Goal: Check status: Check status

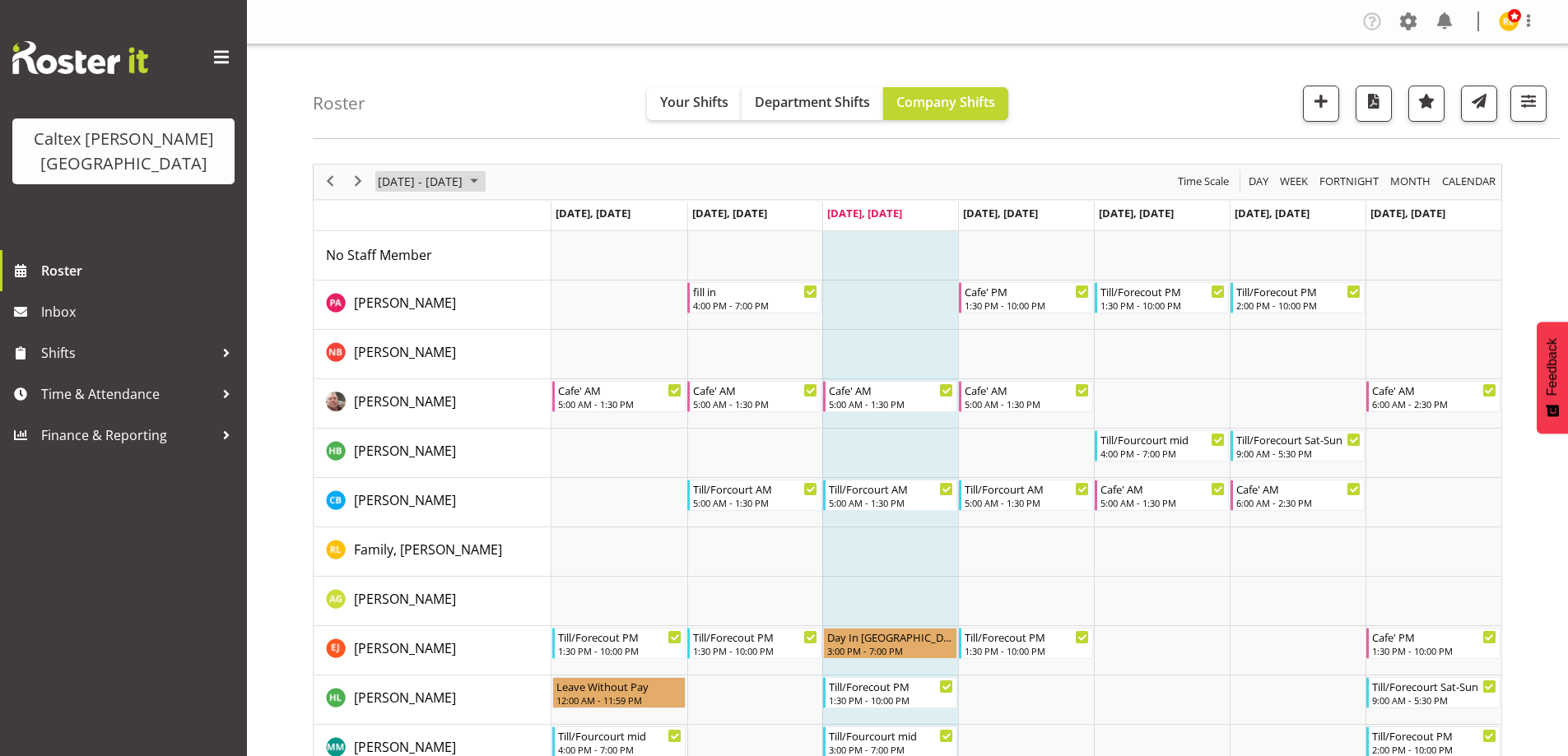
click at [484, 181] on span "August 2025" at bounding box center [474, 181] width 20 height 21
click at [552, 218] on span "next month" at bounding box center [551, 224] width 29 height 30
click at [401, 363] on span "22" at bounding box center [395, 363] width 24 height 24
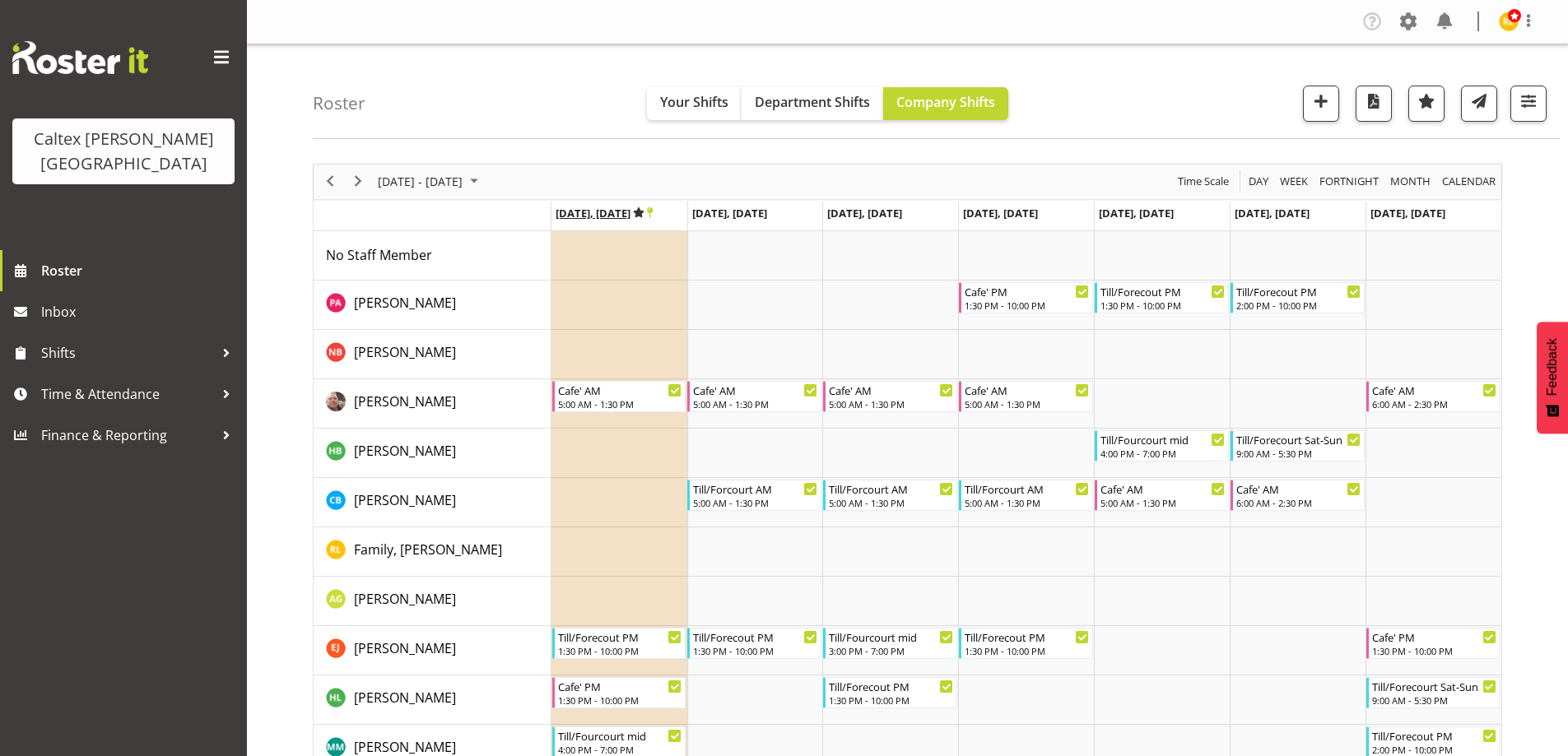
click at [644, 213] on icon "Timeline Week of September 22, 2025" at bounding box center [639, 212] width 11 height 10
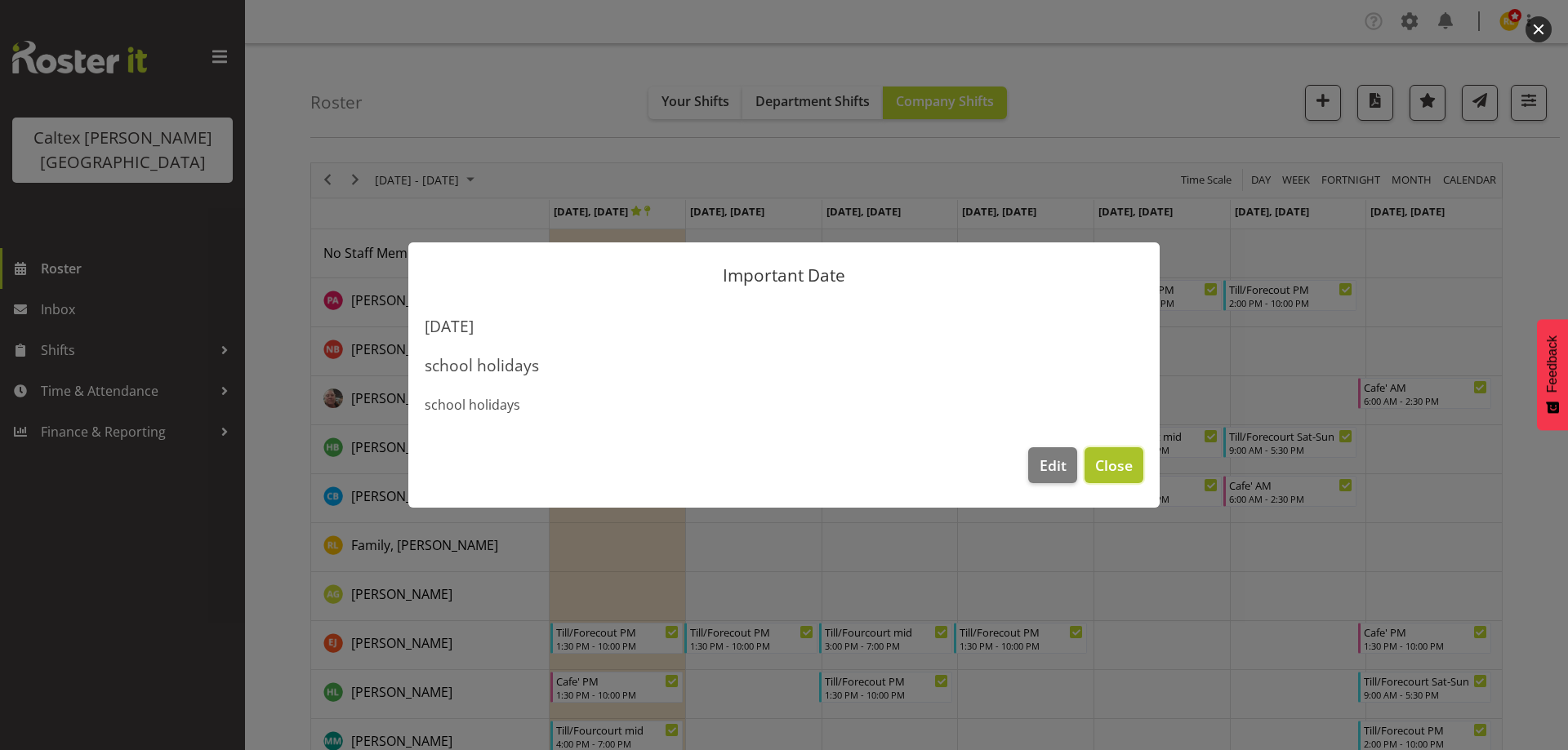
click at [1119, 472] on span "Close" at bounding box center [1114, 465] width 37 height 21
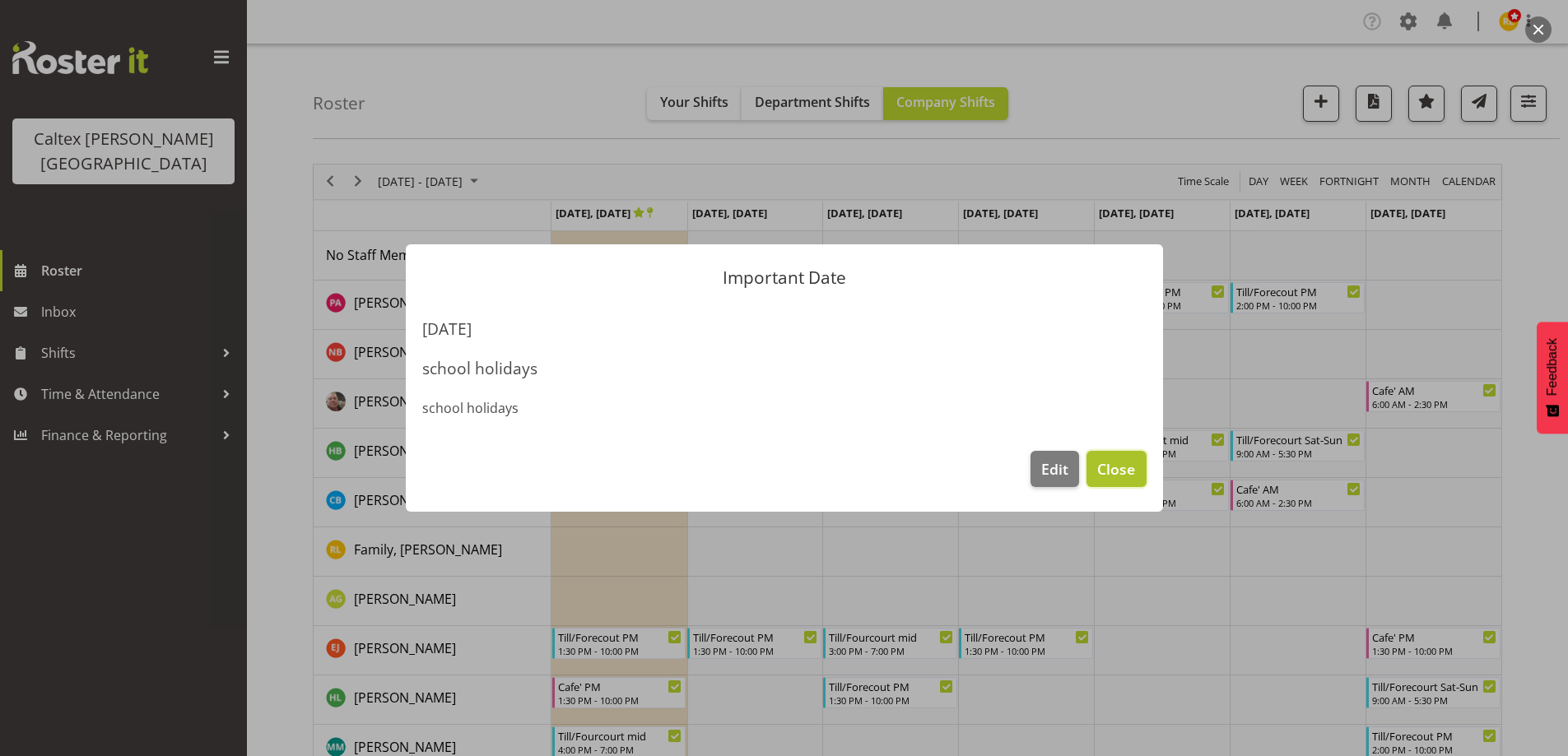
click at [1128, 465] on span "Close" at bounding box center [1116, 469] width 38 height 22
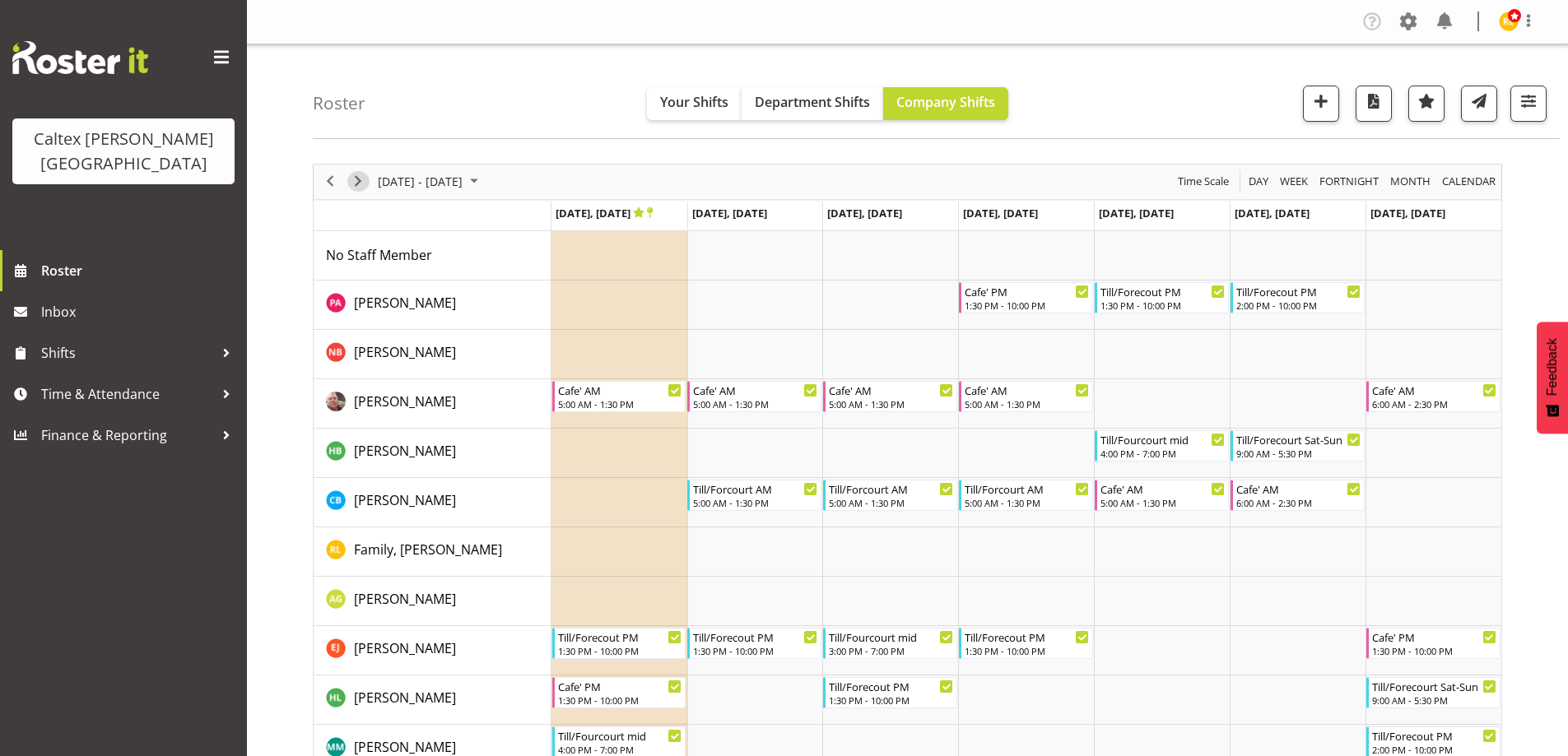
click at [356, 183] on span "Next" at bounding box center [358, 181] width 20 height 21
click at [644, 213] on icon "Timeline Week of September 29, 2025" at bounding box center [639, 212] width 11 height 10
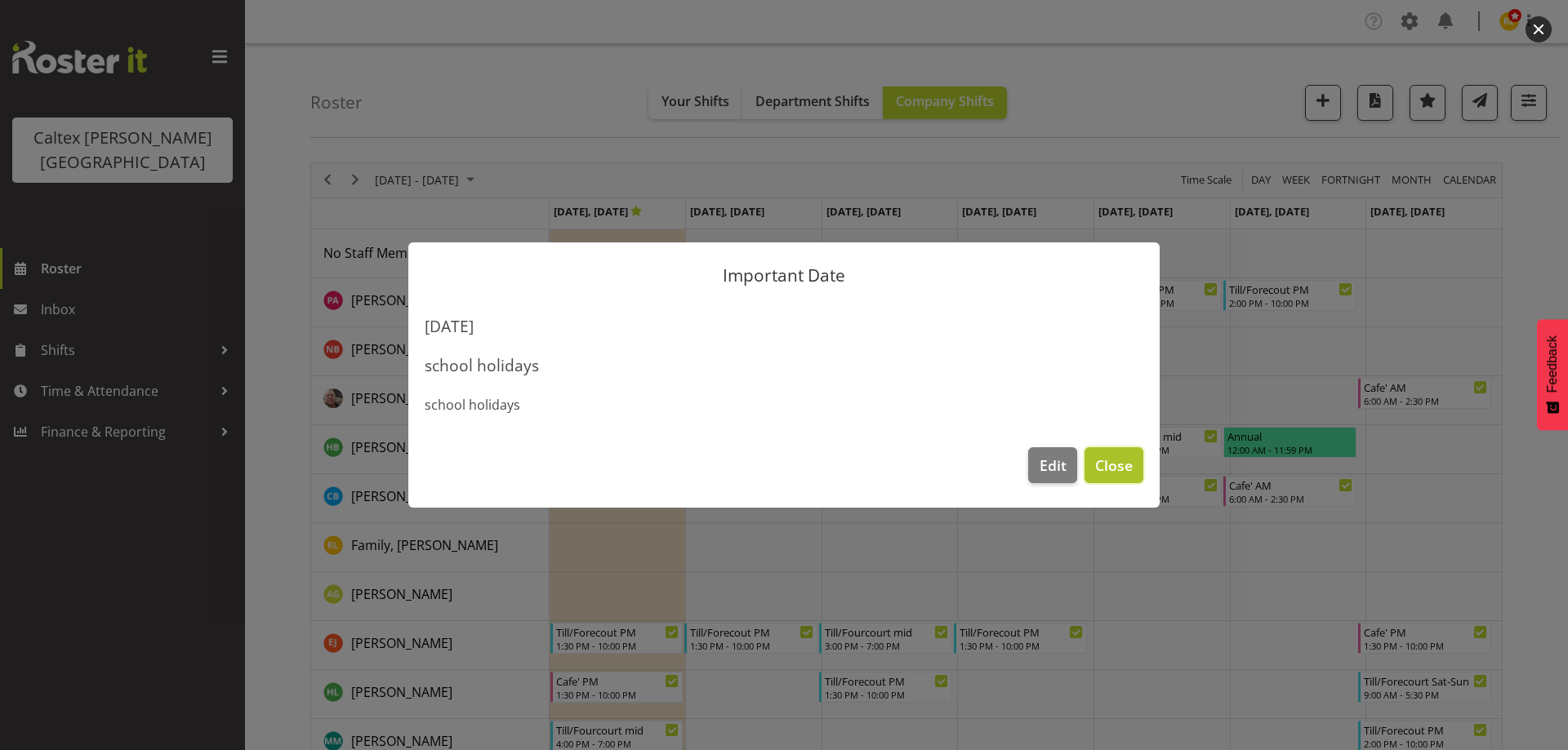
click at [1120, 469] on span "Close" at bounding box center [1114, 465] width 37 height 21
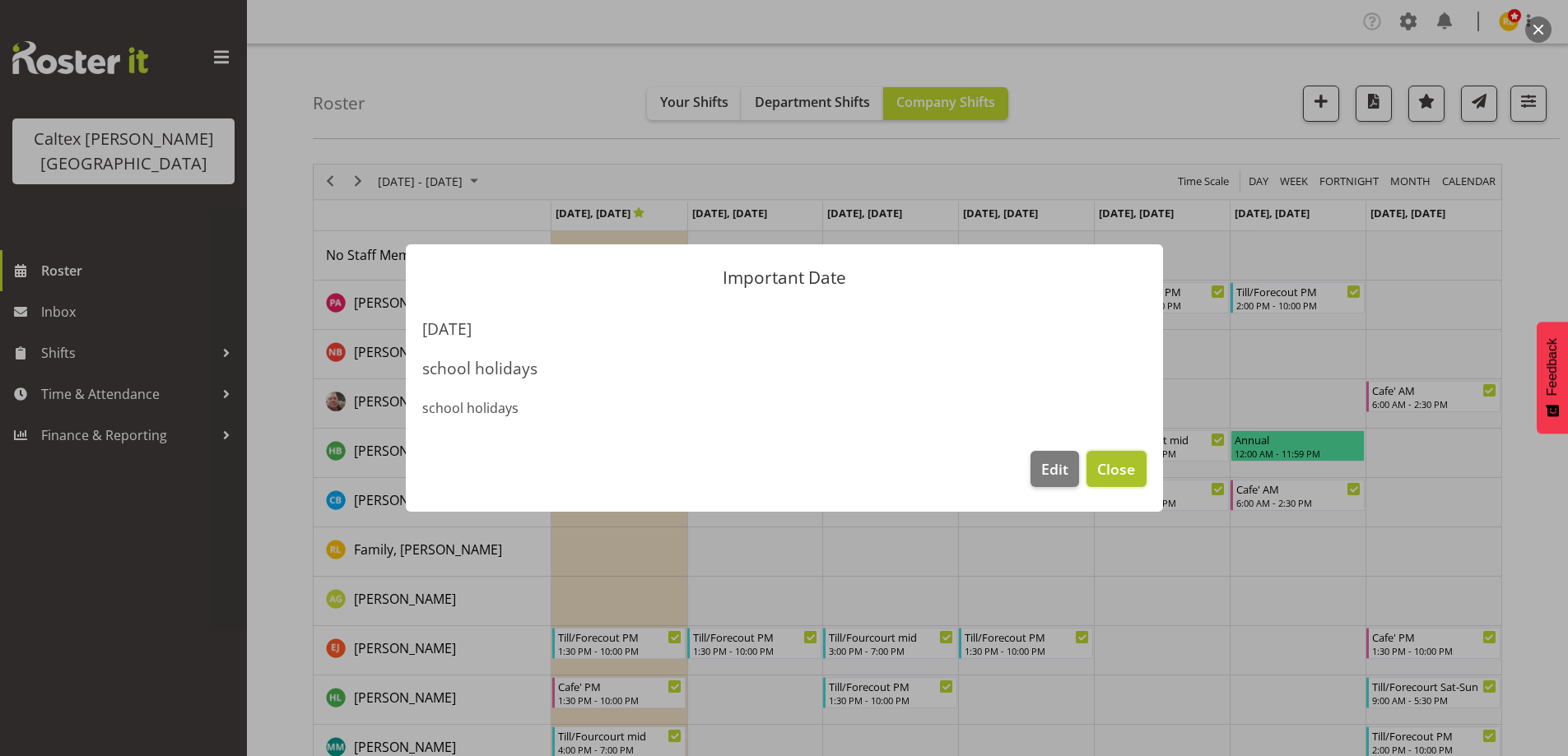
click at [1134, 466] on span "Close" at bounding box center [1116, 469] width 38 height 22
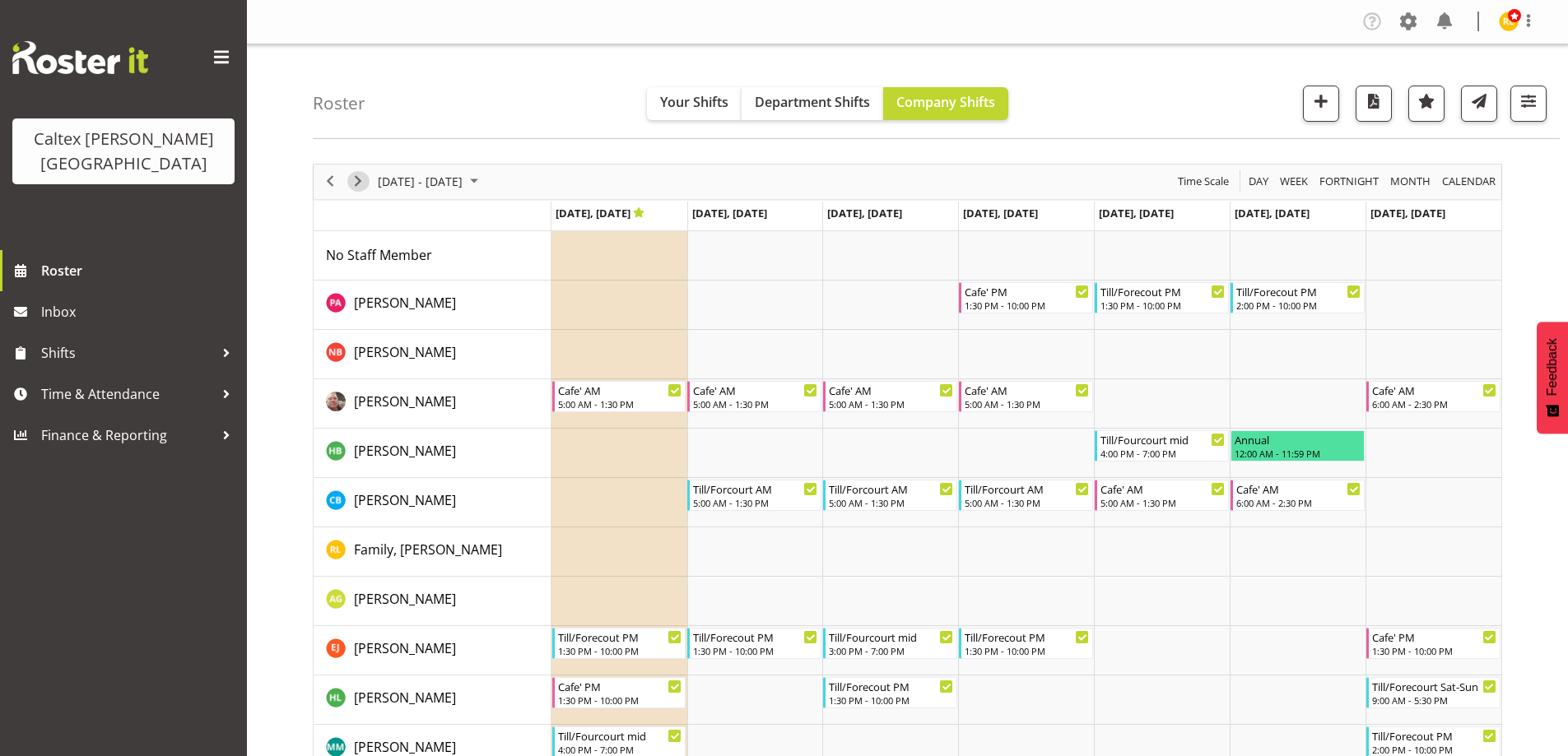
click at [361, 177] on span "Next" at bounding box center [358, 181] width 20 height 21
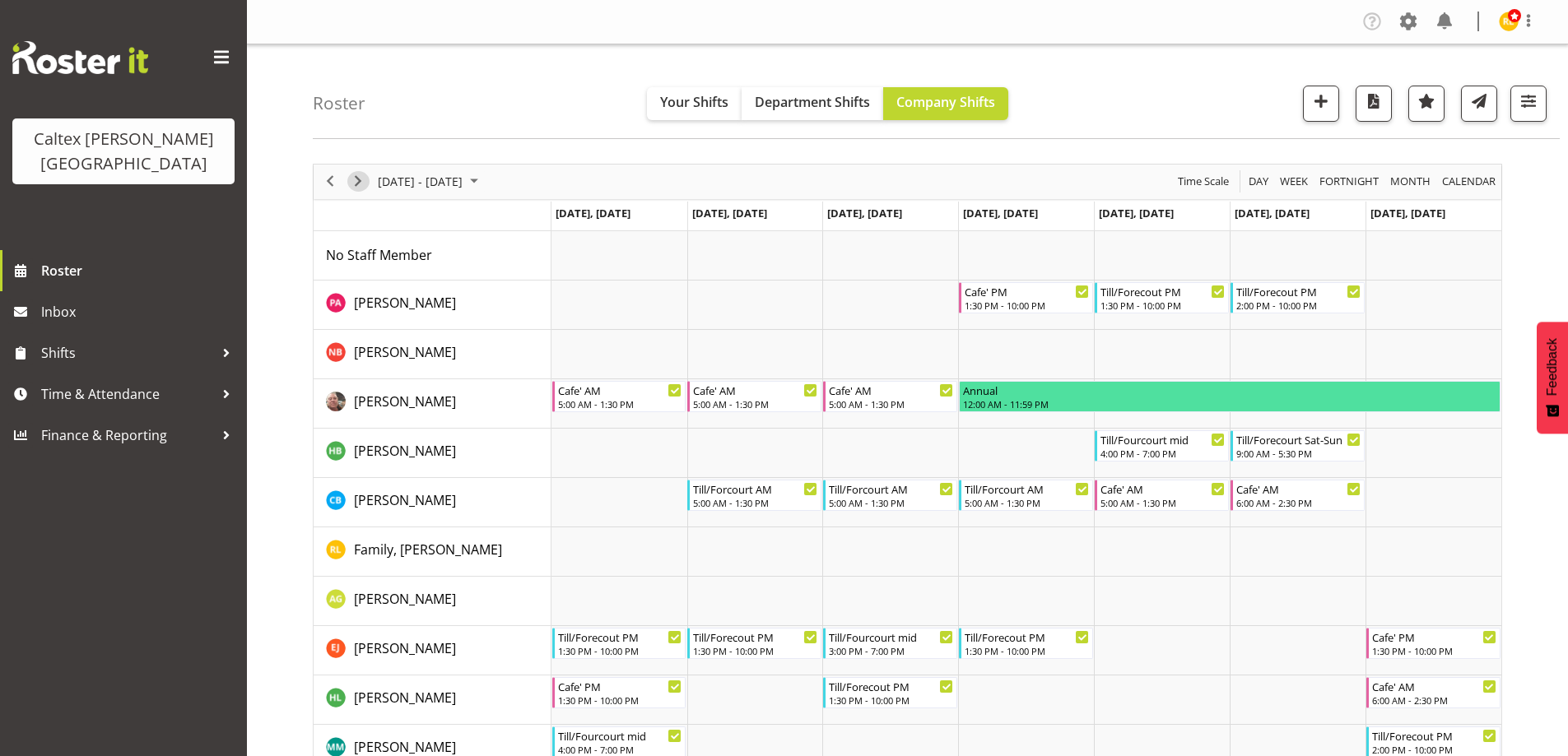
click at [361, 184] on span "Next" at bounding box center [358, 181] width 20 height 21
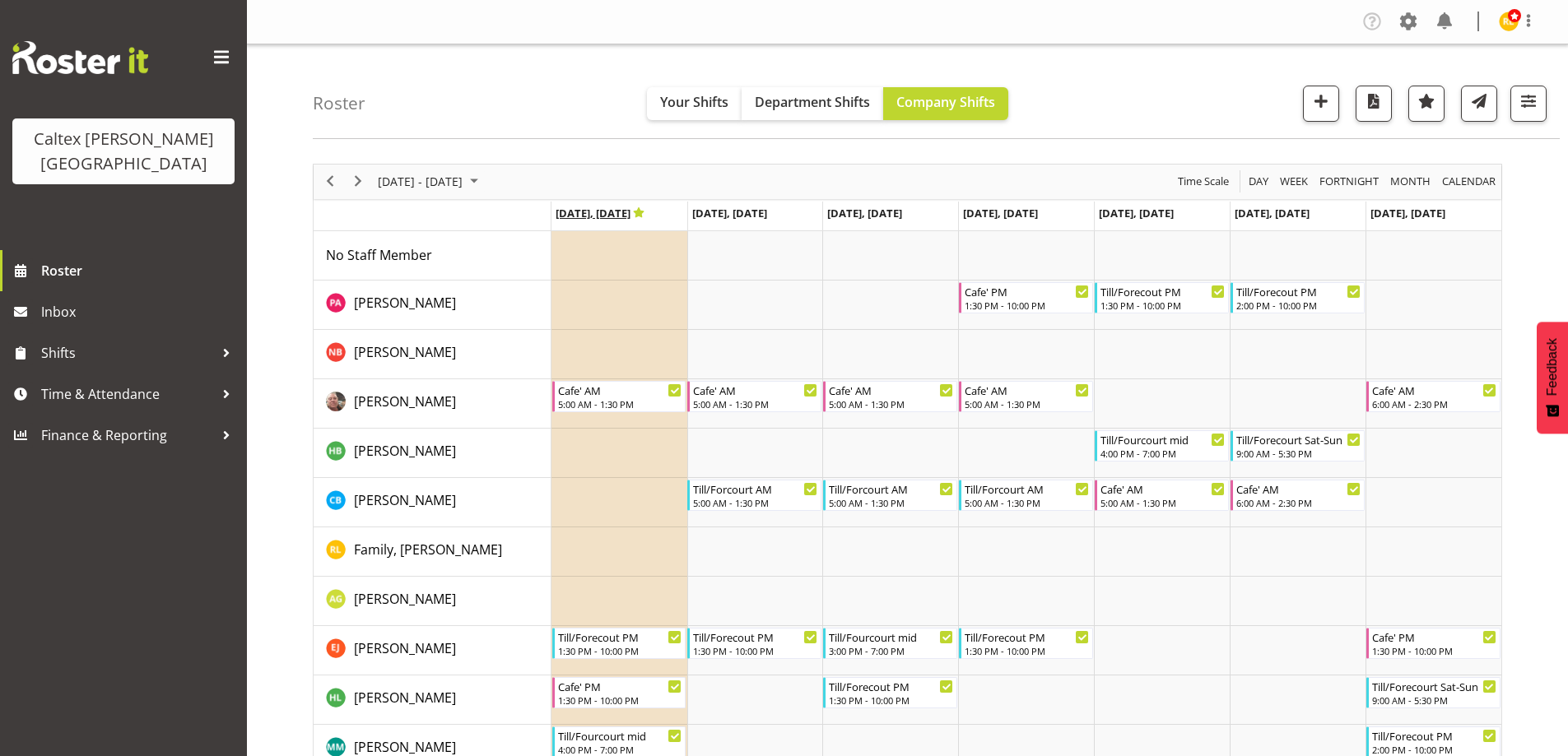
click at [601, 213] on span "[DATE], [DATE]" at bounding box center [600, 213] width 90 height 15
click at [644, 211] on icon "Timeline Week of October 13, 2025" at bounding box center [639, 212] width 11 height 10
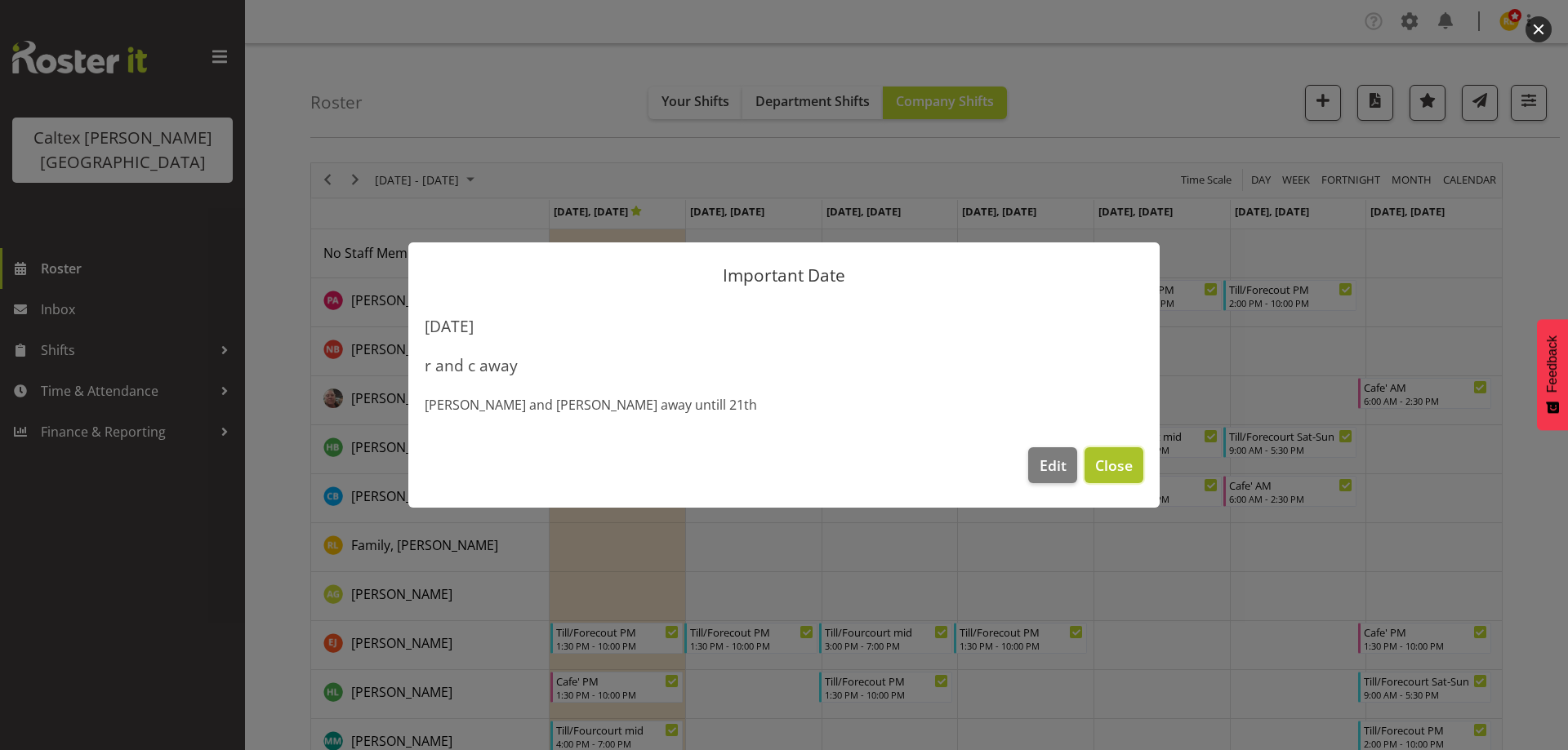
drag, startPoint x: 1122, startPoint y: 465, endPoint x: 1128, endPoint y: 457, distance: 10.0
click at [1124, 463] on span "Close" at bounding box center [1114, 465] width 37 height 21
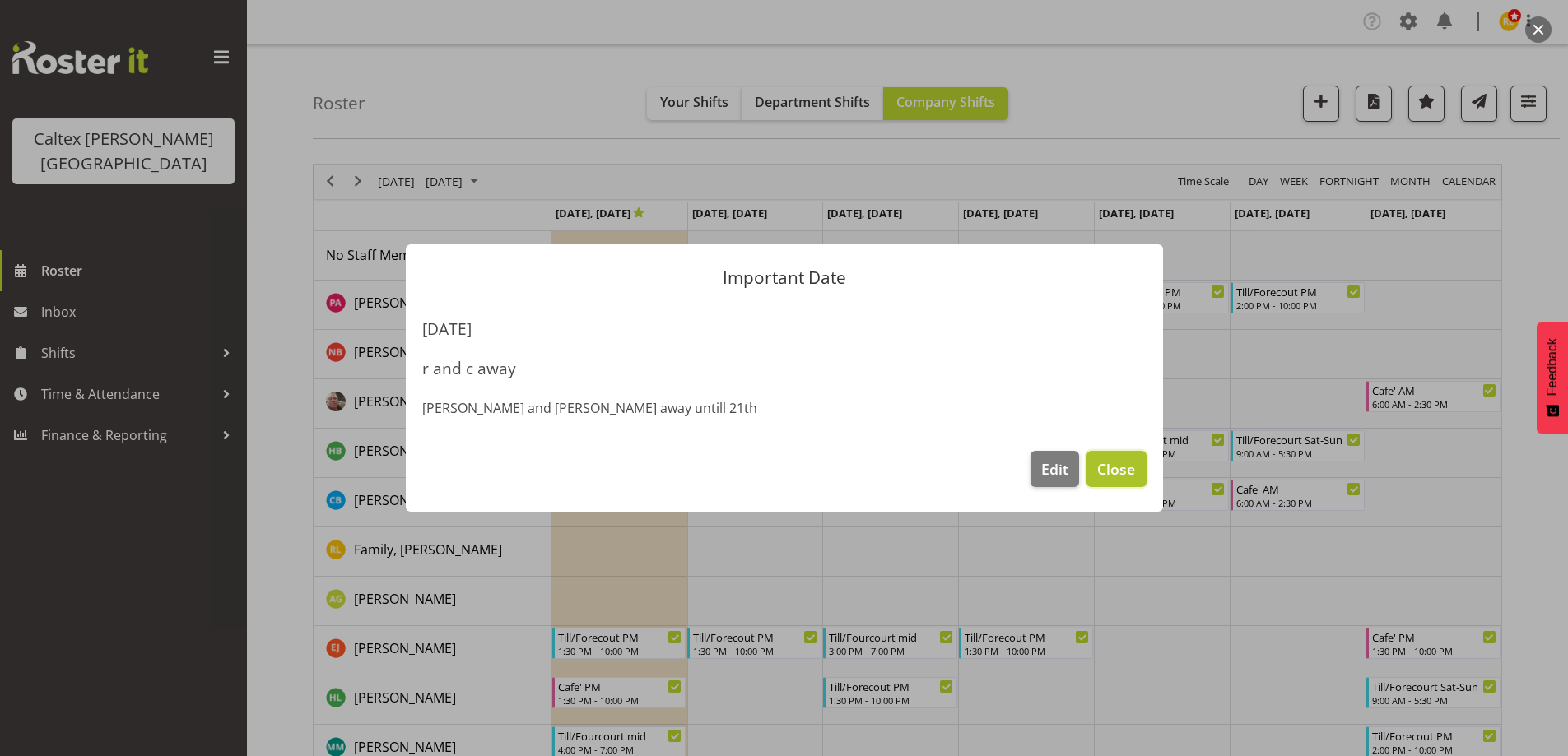
click at [1130, 462] on span "Close" at bounding box center [1116, 469] width 38 height 22
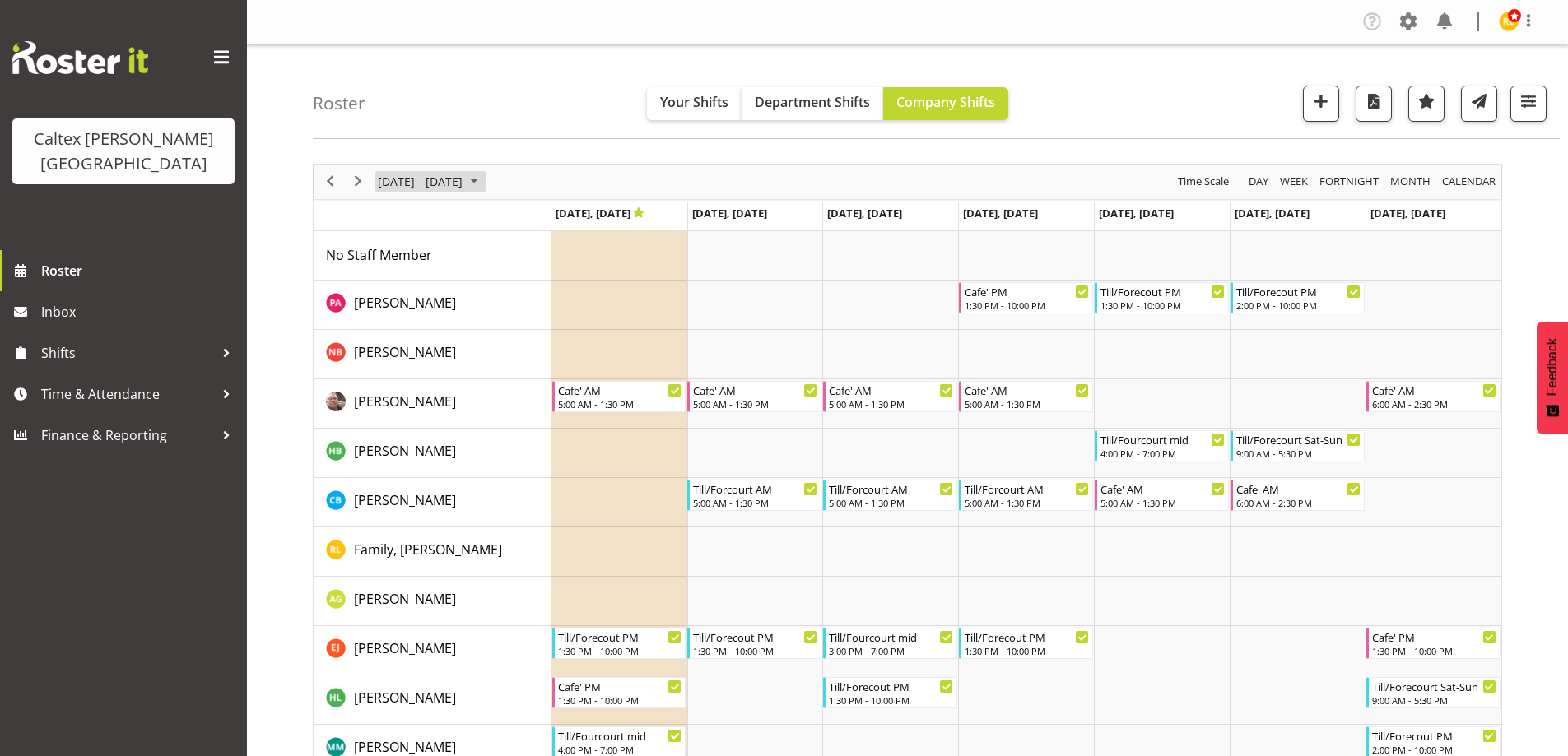
click at [484, 179] on span "October 2025" at bounding box center [474, 181] width 20 height 21
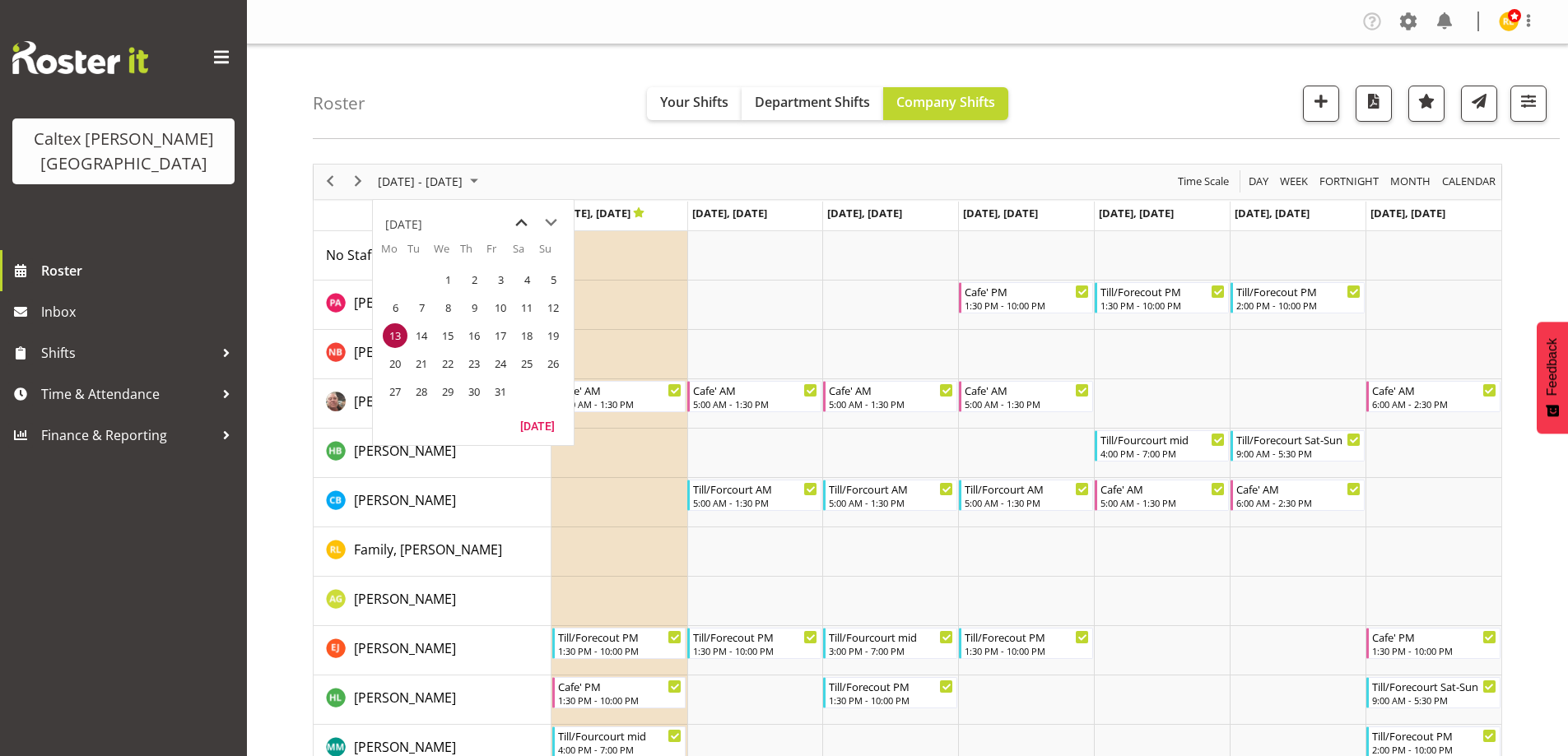
click at [526, 221] on span "previous month" at bounding box center [521, 224] width 29 height 30
click at [411, 312] on span "9" at bounding box center [421, 308] width 24 height 24
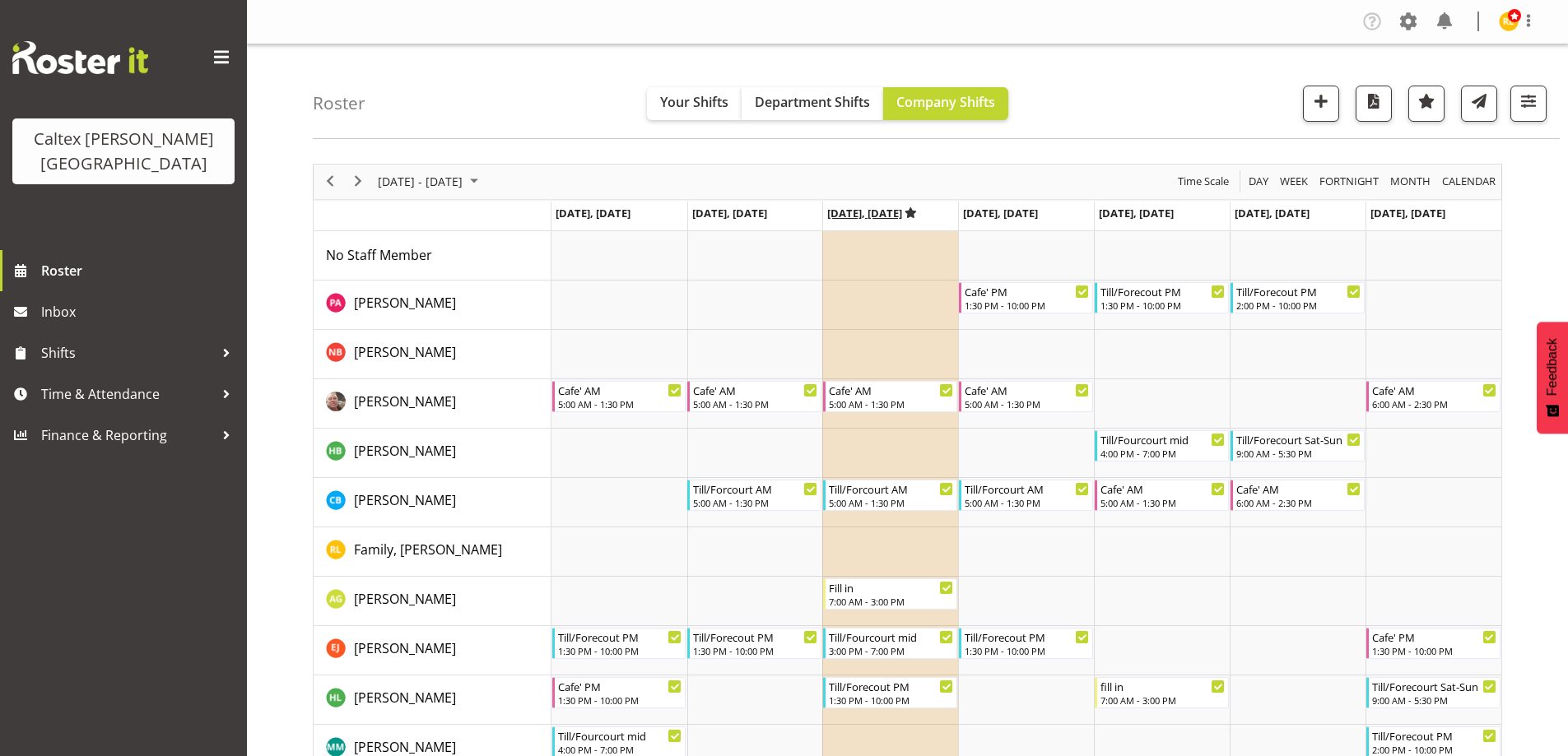
click at [917, 213] on icon "Timeline Week of September 9, 2025" at bounding box center [910, 212] width 12 height 10
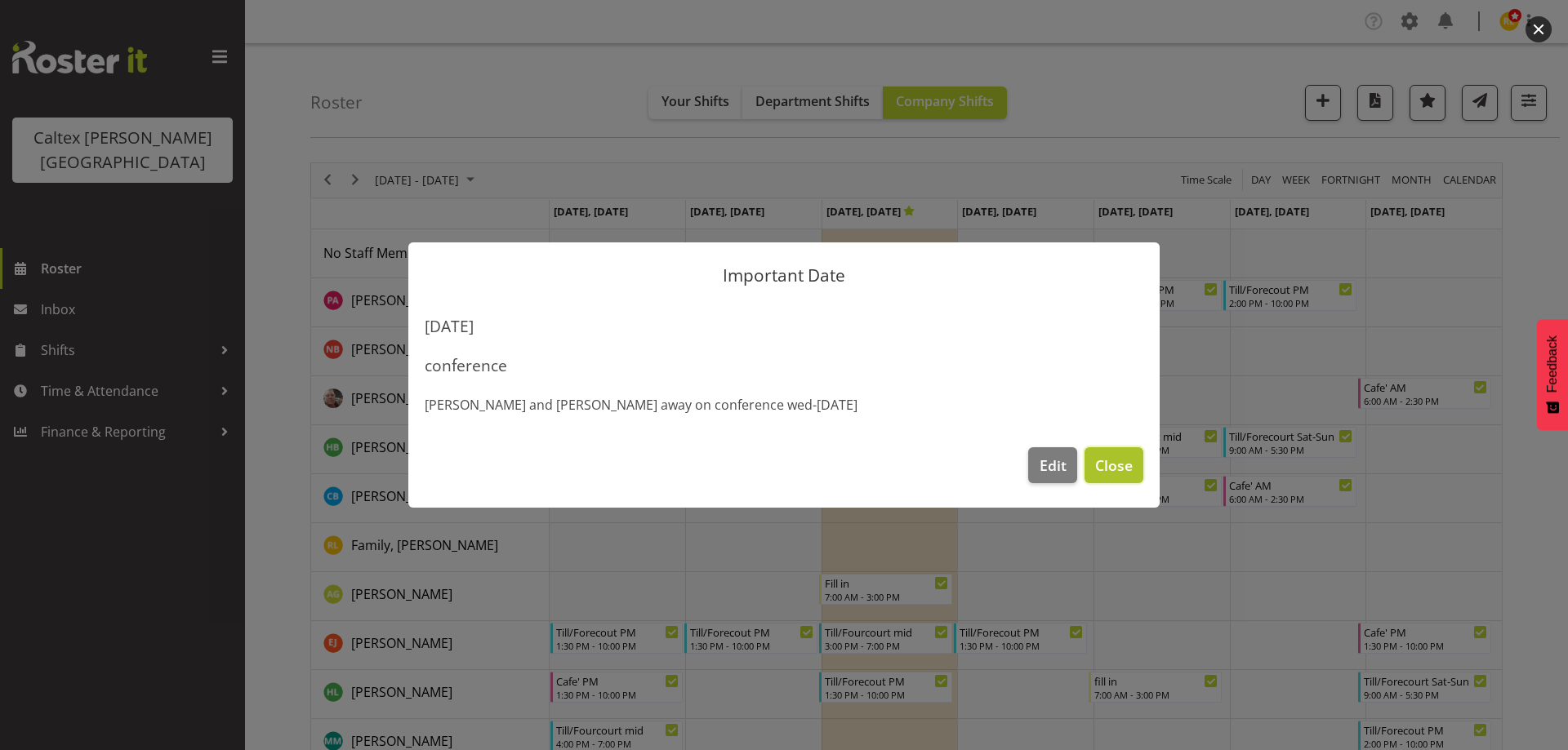
click at [1116, 461] on span "Close" at bounding box center [1114, 465] width 37 height 21
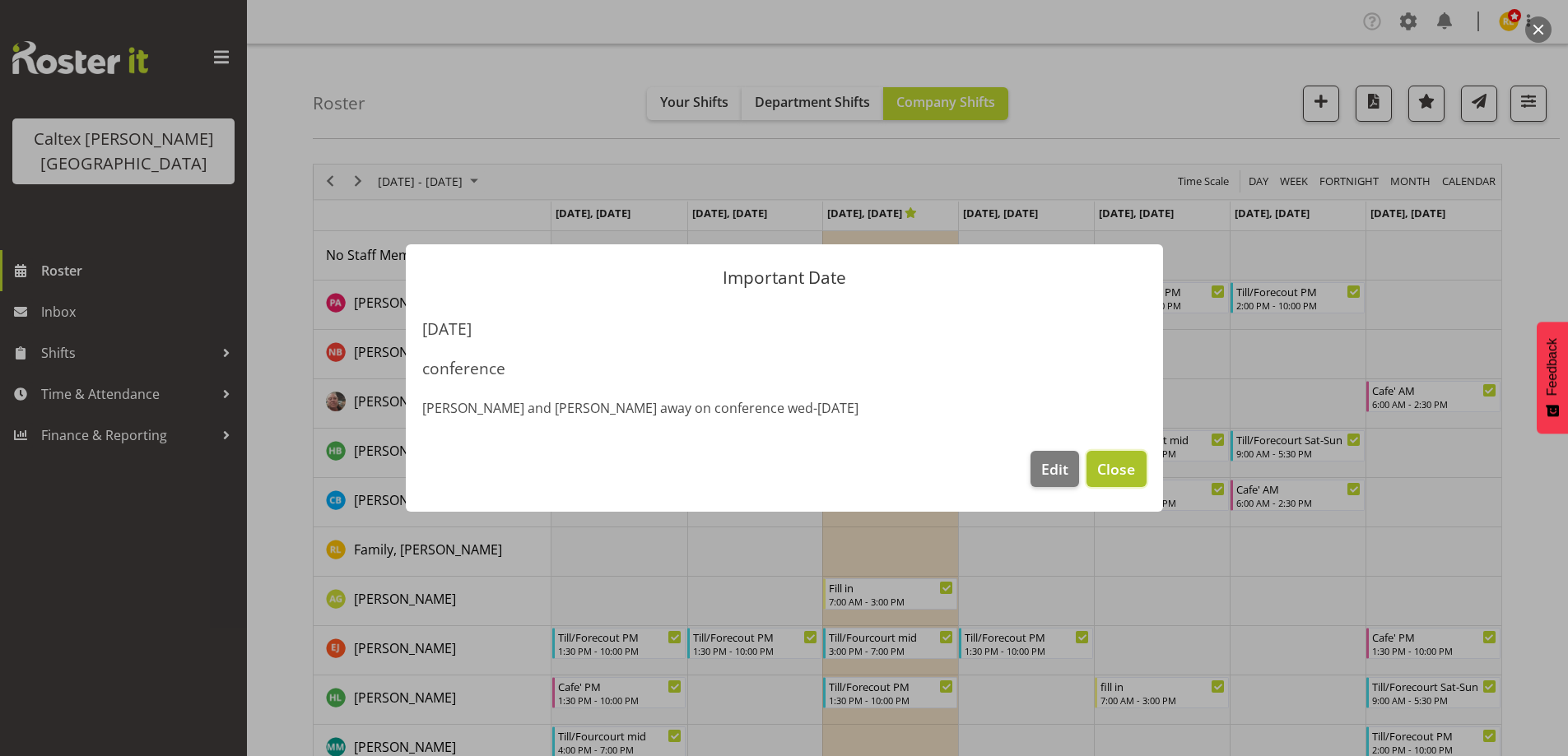
click at [1122, 472] on span "Close" at bounding box center [1116, 469] width 38 height 22
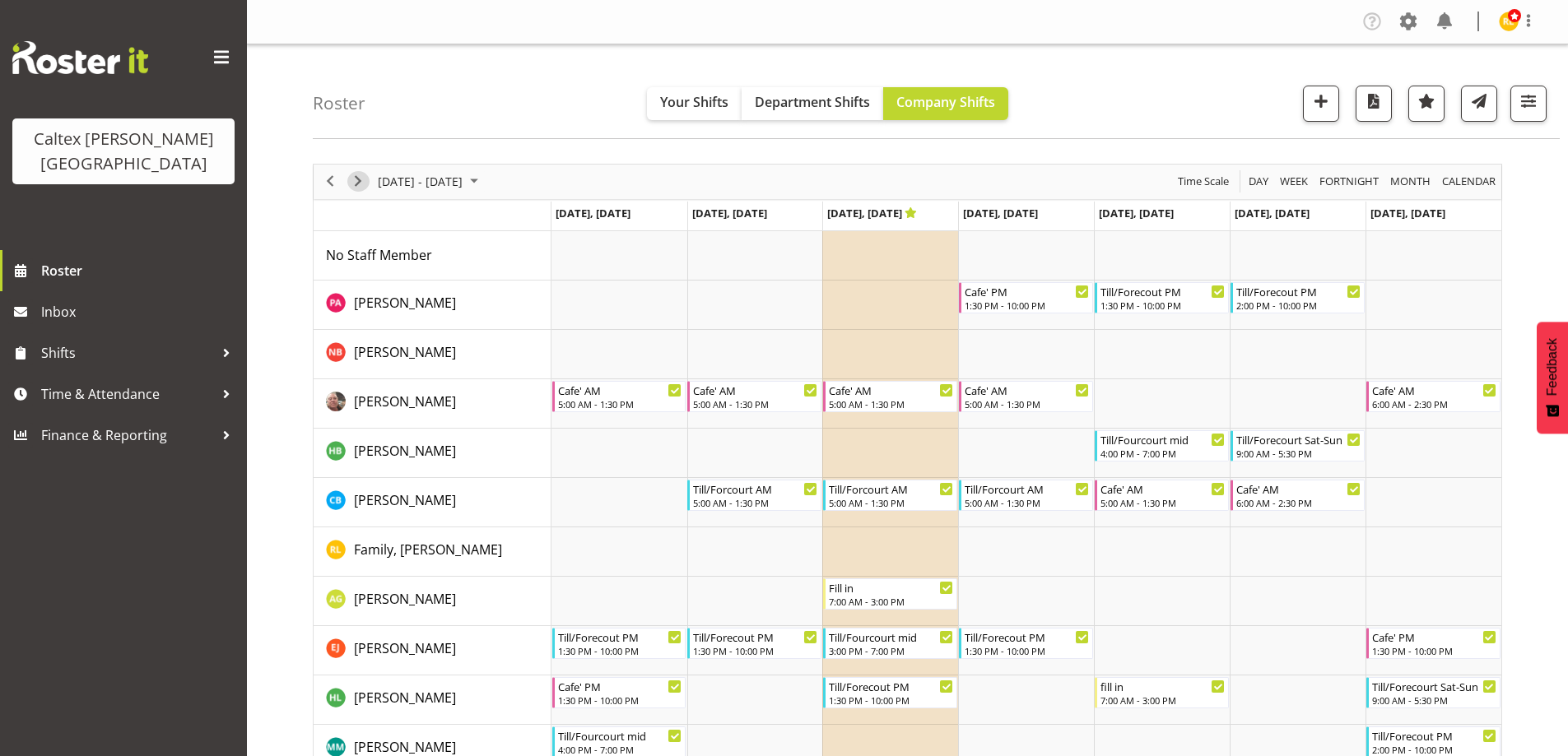
click at [354, 177] on span "Next" at bounding box center [358, 181] width 20 height 21
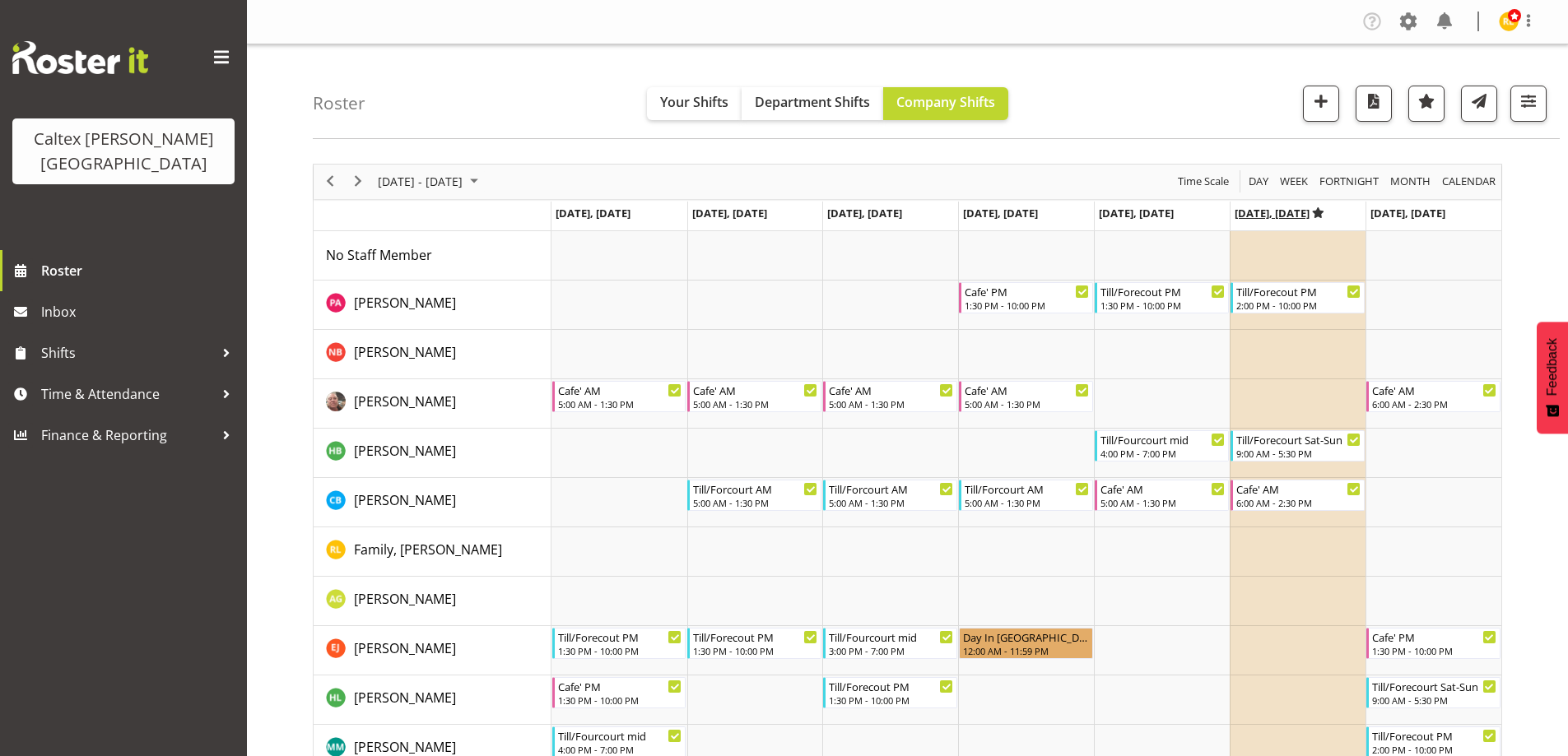
click at [1325, 213] on icon "Timeline Week of September 16, 2025" at bounding box center [1318, 212] width 12 height 10
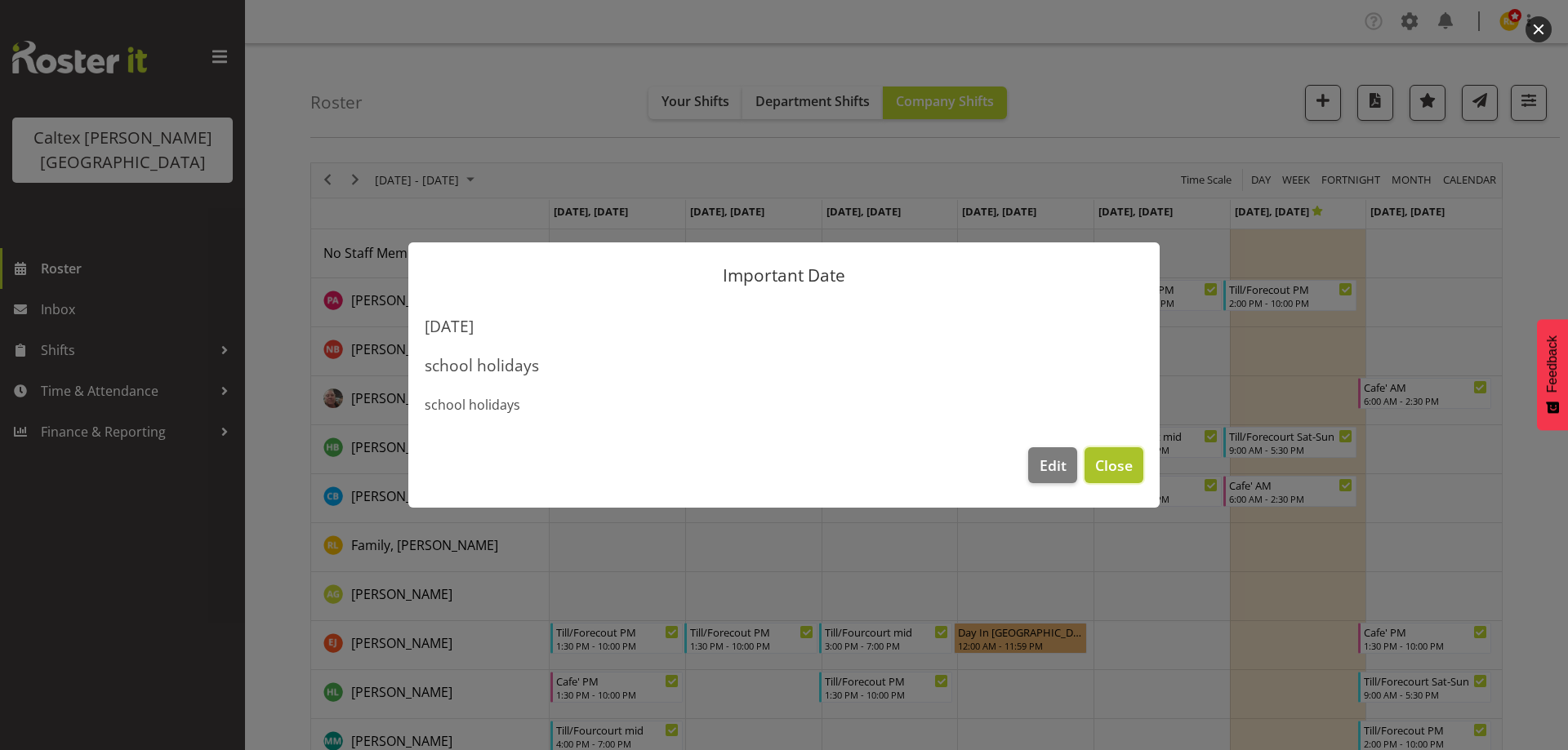
click at [1119, 462] on span "Close" at bounding box center [1114, 465] width 37 height 21
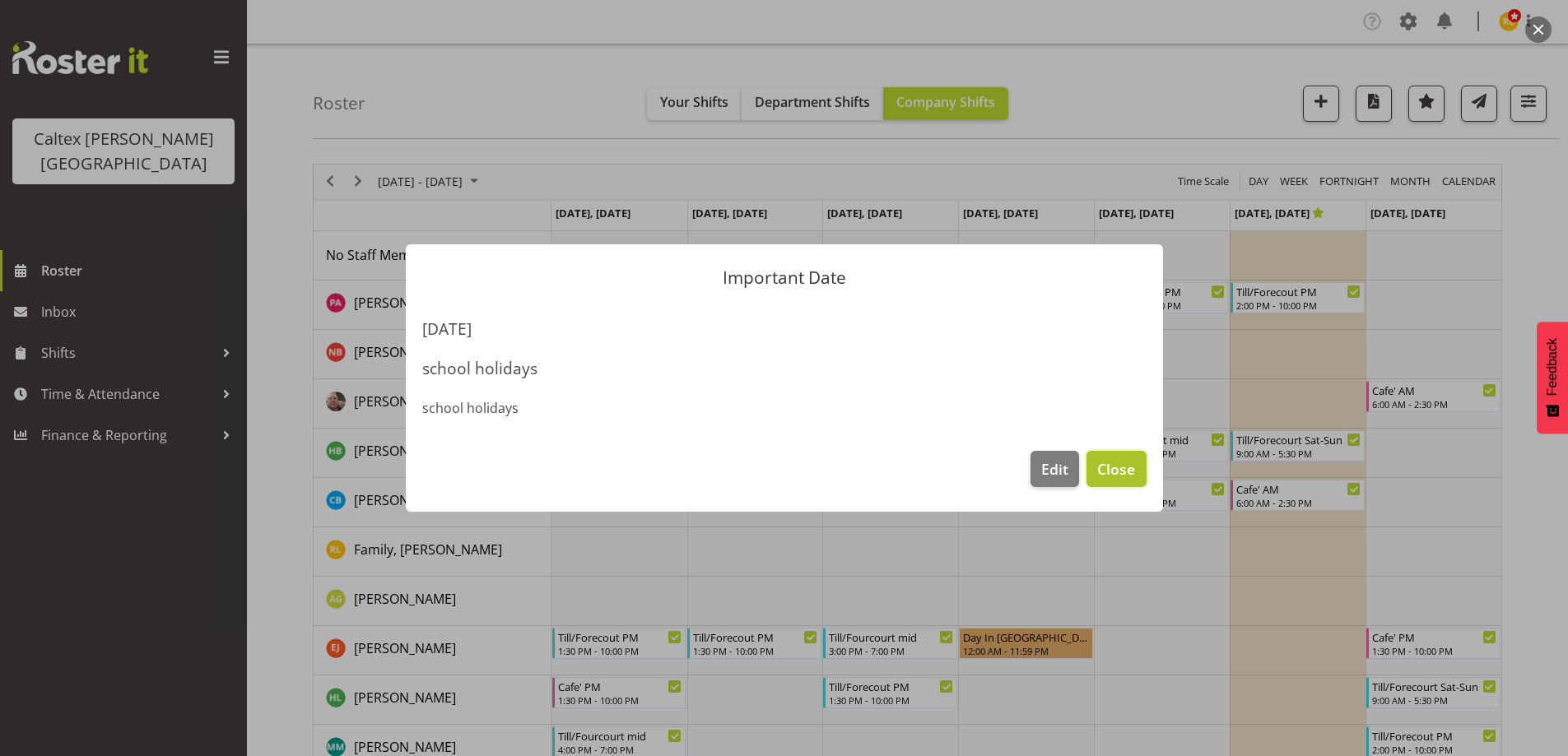
click at [1130, 458] on span "Close" at bounding box center [1116, 469] width 38 height 22
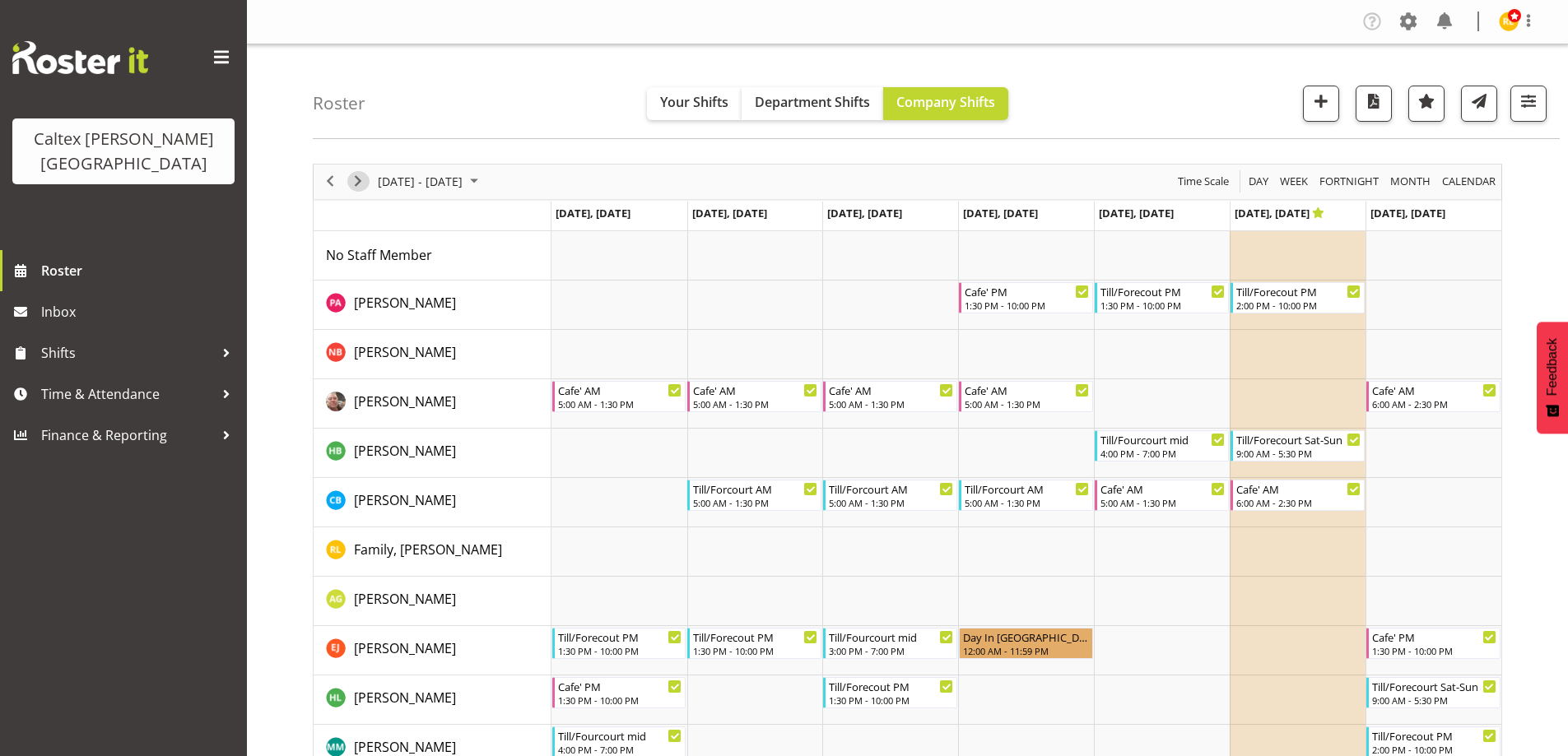
click at [354, 174] on span "Next" at bounding box center [358, 181] width 20 height 21
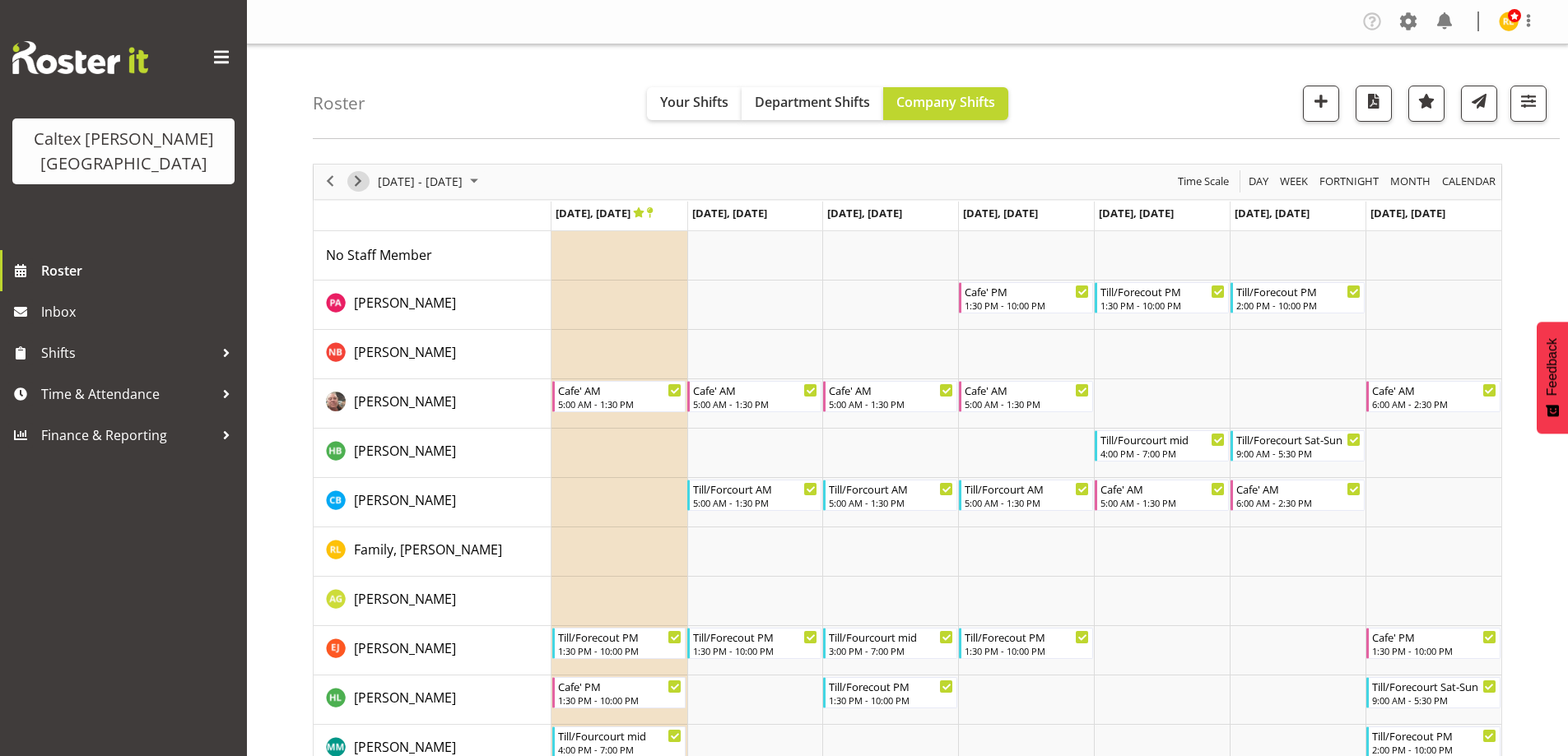
click at [356, 178] on span "Next" at bounding box center [358, 181] width 20 height 21
